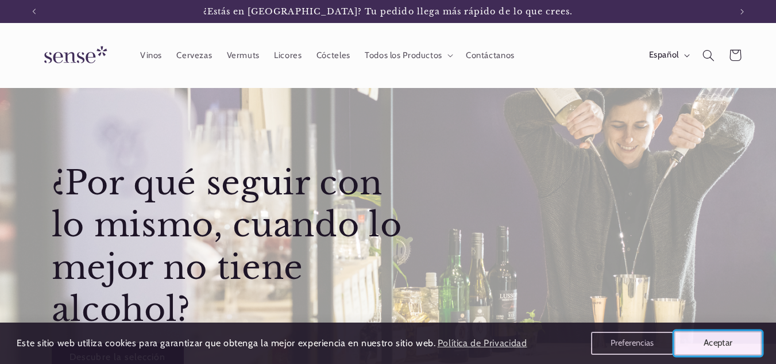
click at [728, 340] on button "Aceptar" at bounding box center [718, 343] width 88 height 24
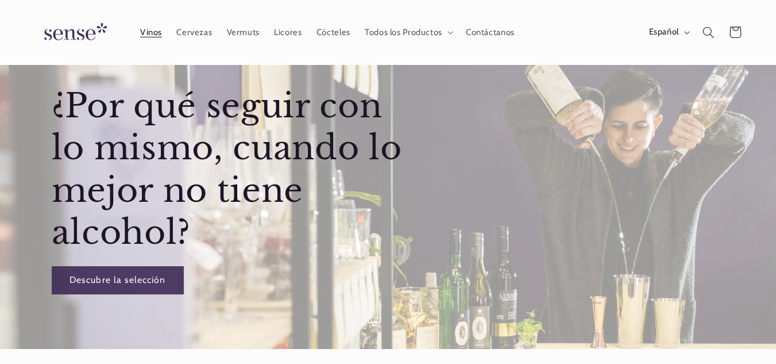
scroll to position [0, 697]
click at [153, 34] on span "Vinos" at bounding box center [151, 32] width 22 height 11
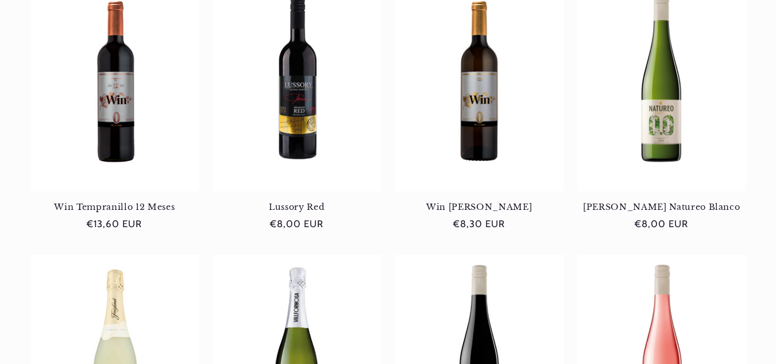
scroll to position [0, 697]
